Goal: Download file/media

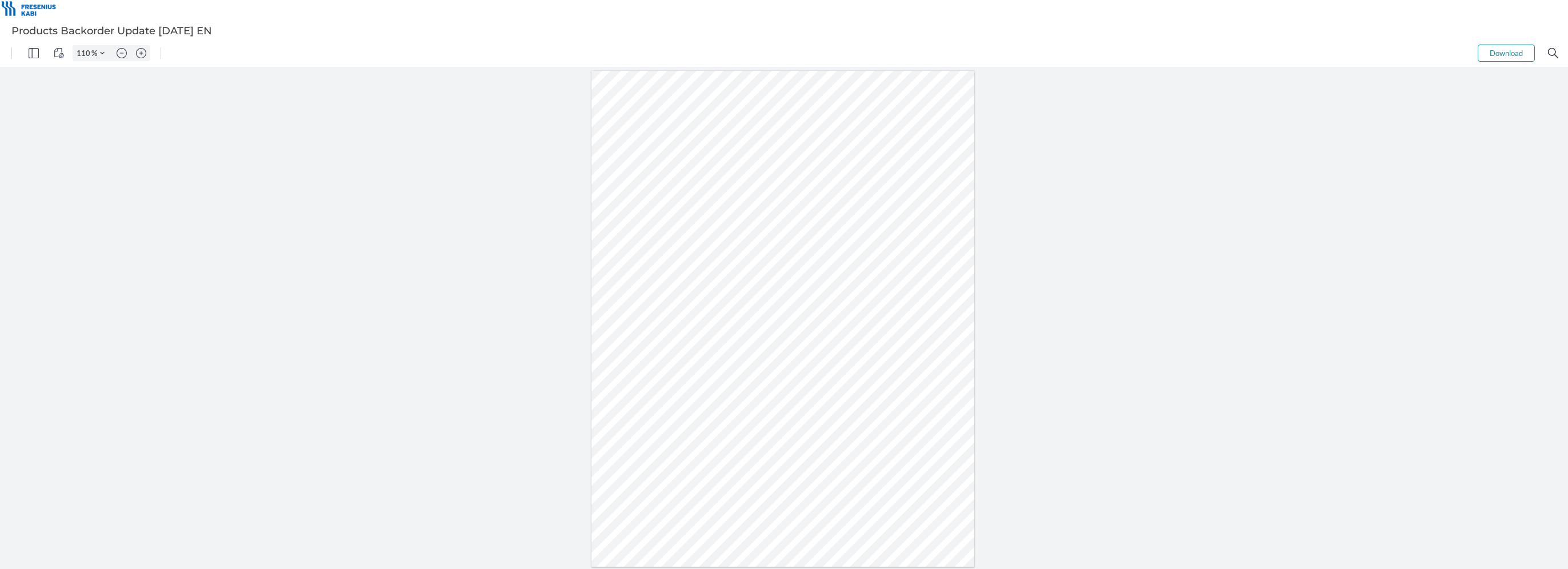
click at [1523, 57] on button "Download" at bounding box center [1507, 53] width 57 height 17
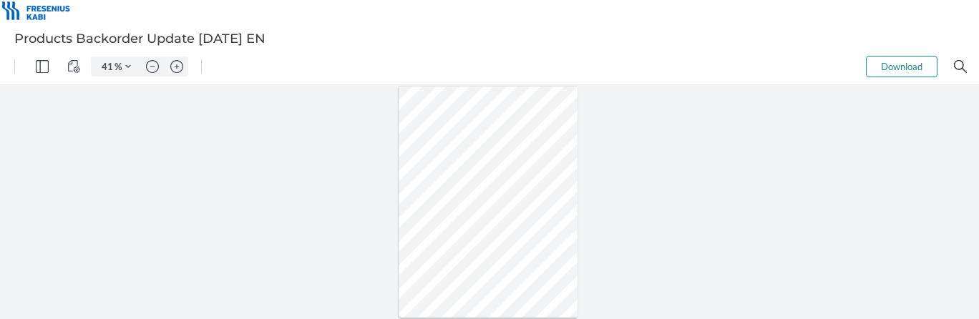
type input "66"
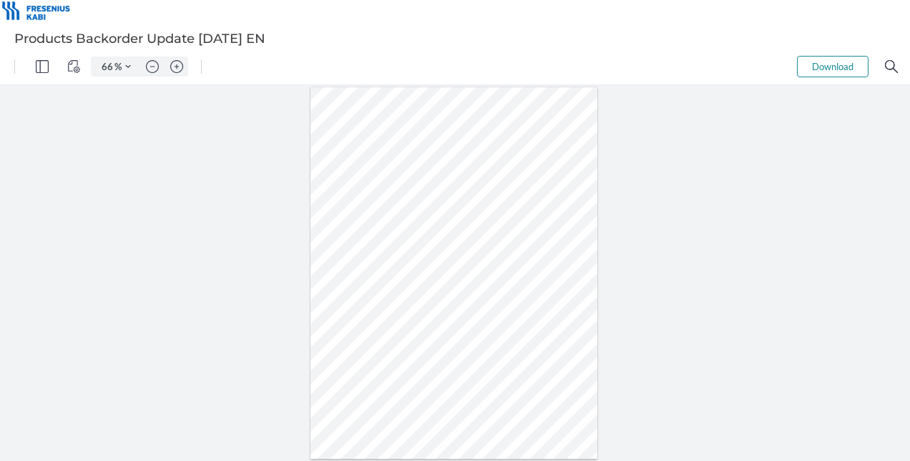
click at [823, 70] on button "Download" at bounding box center [833, 66] width 72 height 21
click at [824, 62] on button "Download" at bounding box center [833, 66] width 72 height 21
click at [834, 66] on button "Download" at bounding box center [833, 66] width 72 height 21
click at [741, 269] on div at bounding box center [455, 273] width 910 height 376
click at [175, 63] on img "Zoom in" at bounding box center [176, 66] width 13 height 13
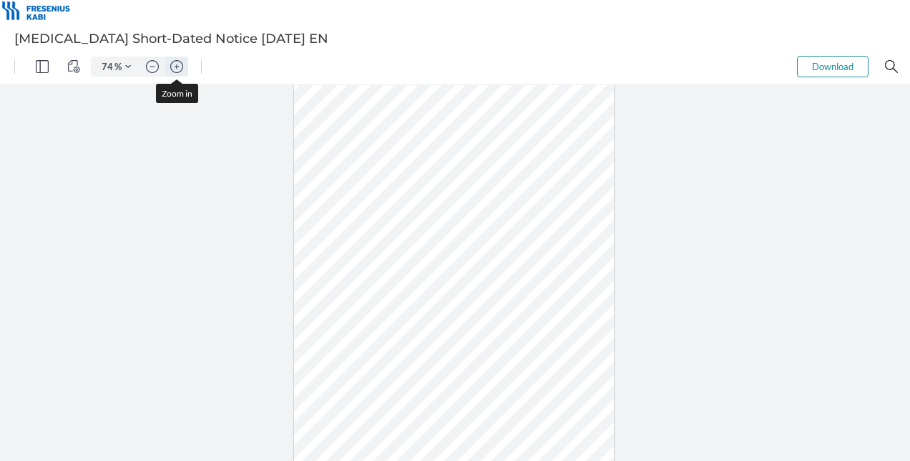
click at [175, 64] on img "Zoom in" at bounding box center [176, 66] width 13 height 13
type input "131"
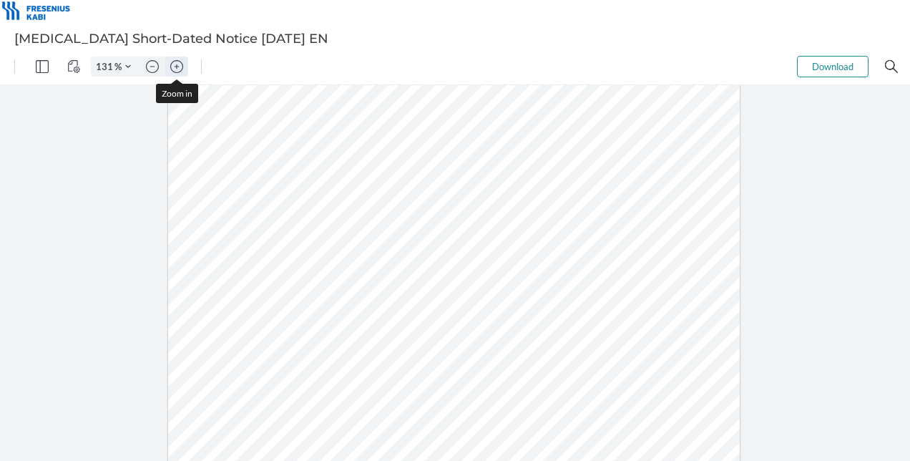
scroll to position [169, 0]
drag, startPoint x: 386, startPoint y: 233, endPoint x: 543, endPoint y: 233, distance: 156.7
click at [543, 233] on div at bounding box center [454, 290] width 572 height 741
click at [444, 255] on div at bounding box center [454, 290] width 572 height 741
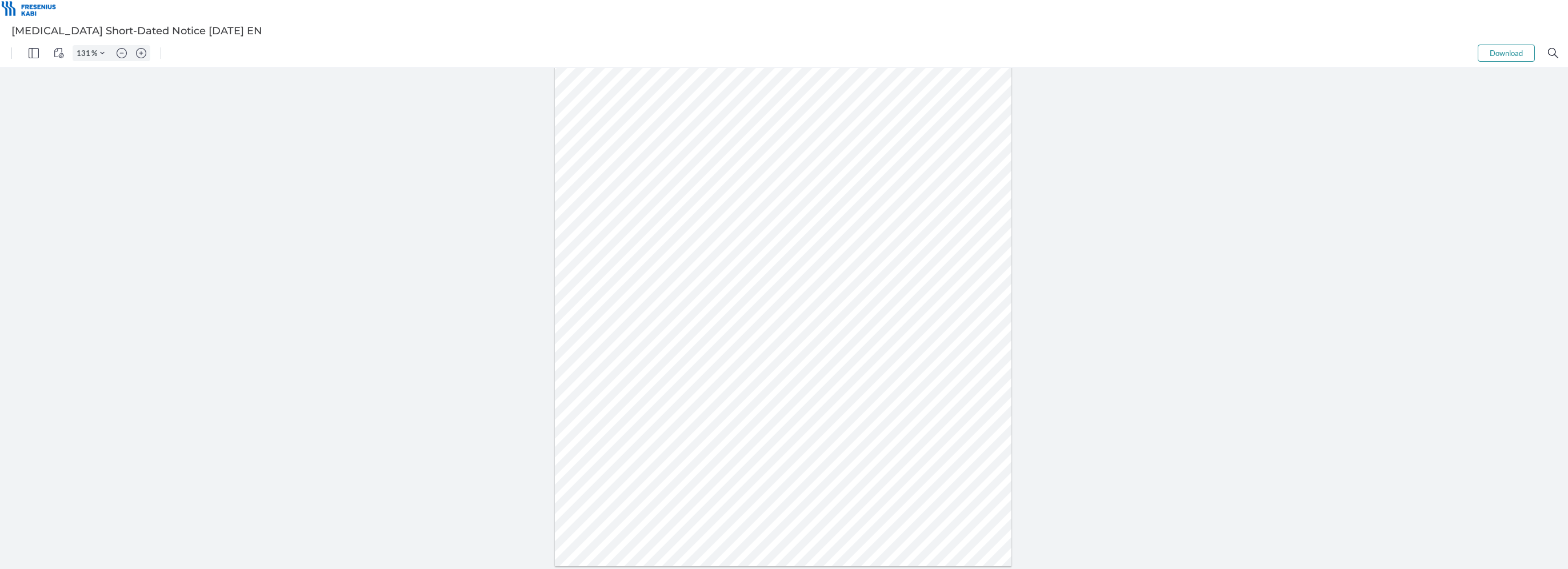
scroll to position [95, 0]
